Goal: Task Accomplishment & Management: Manage account settings

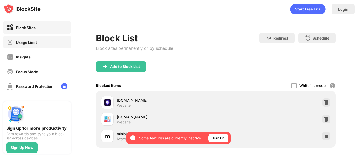
click at [51, 46] on div "Usage Limit" at bounding box center [37, 42] width 68 height 13
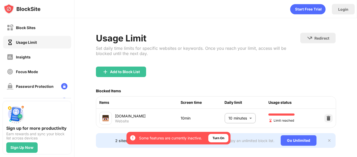
click at [250, 120] on body "By opting in, you ensure access to all the features and benefits that rely on t…" at bounding box center [178, 78] width 357 height 157
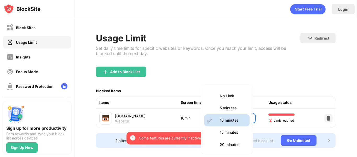
click at [240, 128] on li "15 minutes" at bounding box center [227, 132] width 46 height 12
type input "**"
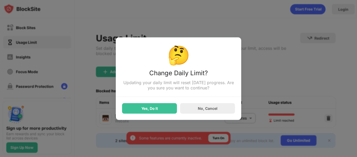
click at [144, 115] on div "🤔 Change Daily Limit? Updating your daily limit will reset [DATE] progress. Are…" at bounding box center [179, 78] width 126 height 82
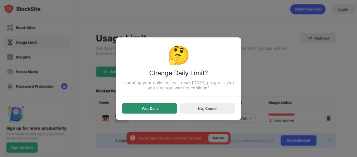
click at [150, 109] on div "Yes, Do It" at bounding box center [150, 108] width 16 height 4
